Goal: Task Accomplishment & Management: Use online tool/utility

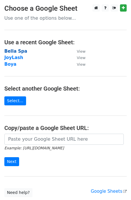
click at [13, 49] on strong "Bella Spa" at bounding box center [15, 51] width 23 height 5
click at [13, 52] on strong "Bella Spa" at bounding box center [15, 51] width 23 height 5
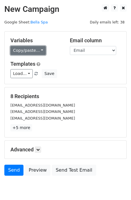
click at [39, 50] on link "Copy/paste..." at bounding box center [27, 50] width 35 height 9
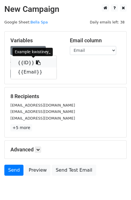
click at [28, 62] on link "{{ID}}" at bounding box center [34, 62] width 46 height 9
